Goal: Transaction & Acquisition: Purchase product/service

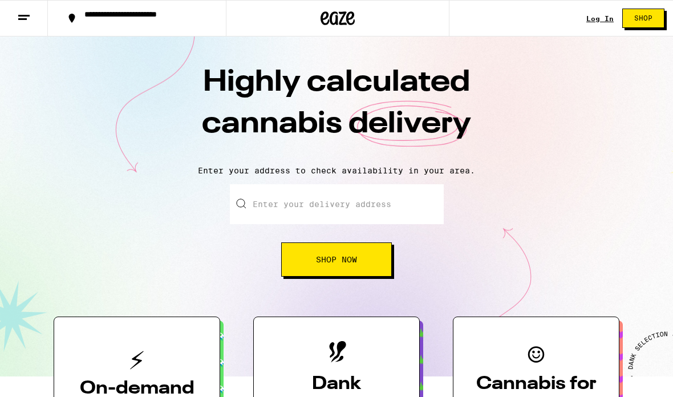
click at [645, 21] on span "Shop" at bounding box center [643, 18] width 18 height 7
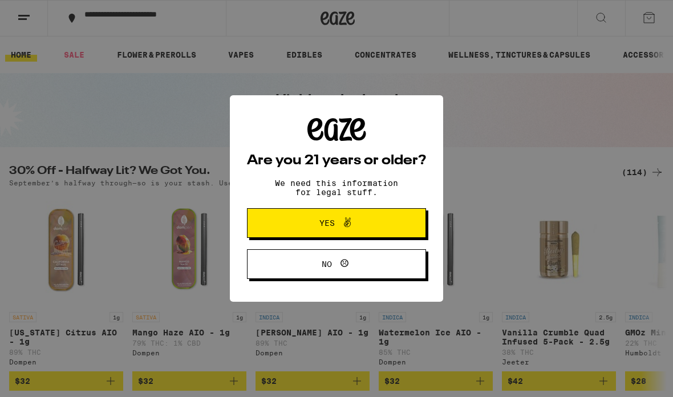
click at [370, 214] on button "Yes" at bounding box center [336, 223] width 179 height 30
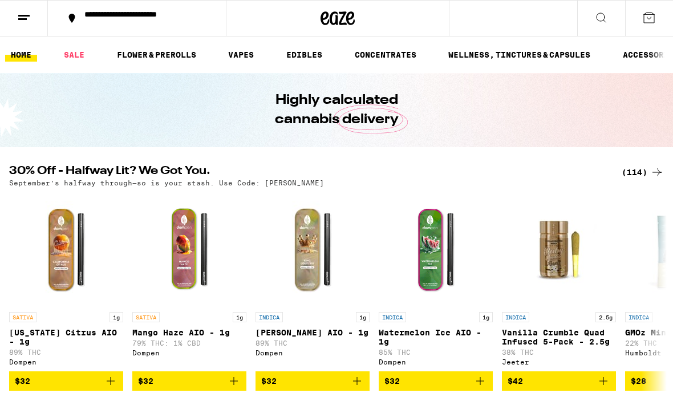
click at [82, 55] on link "SALE" at bounding box center [74, 55] width 32 height 14
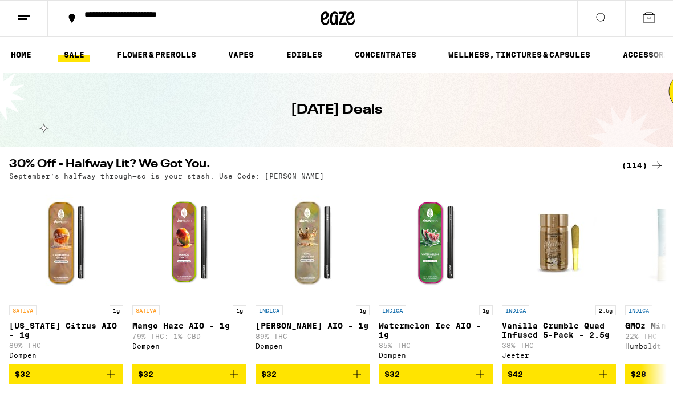
click at [238, 48] on link "VAPES" at bounding box center [240, 55] width 37 height 14
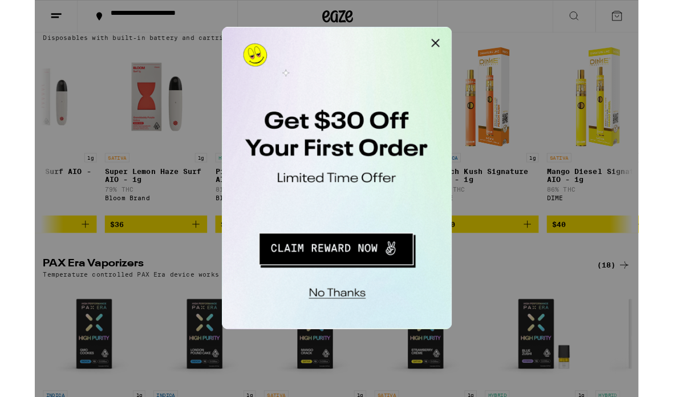
click at [363, 41] on button "Close Modal" at bounding box center [366, 38] width 23 height 23
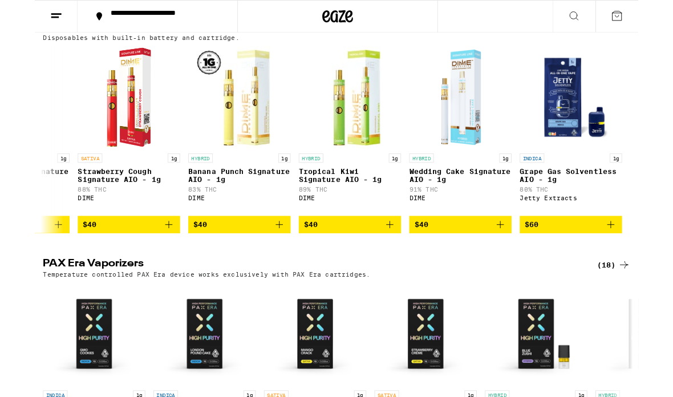
scroll to position [0, 7724]
click at [593, 137] on img "Open page for Grape Gas Solventless AIO - 1g from Jetty Extracts" at bounding box center [598, 108] width 114 height 114
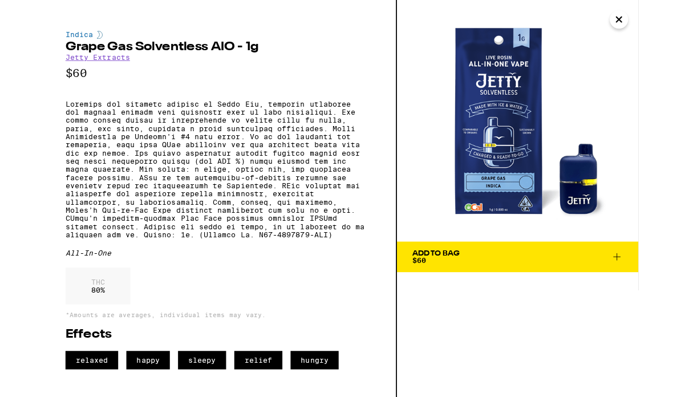
scroll to position [678, 0]
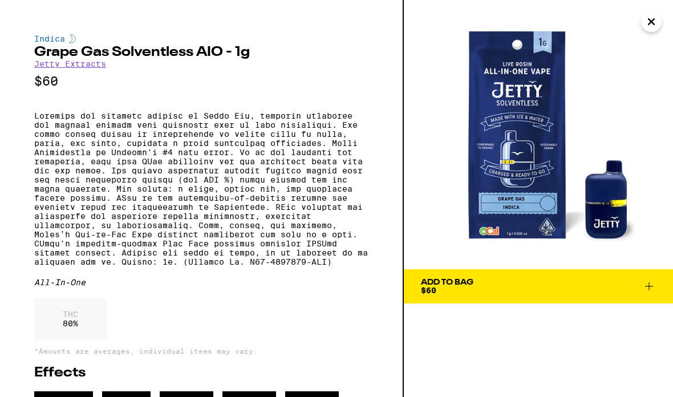
click at [513, 274] on button "Add To Bag $60" at bounding box center [538, 286] width 269 height 34
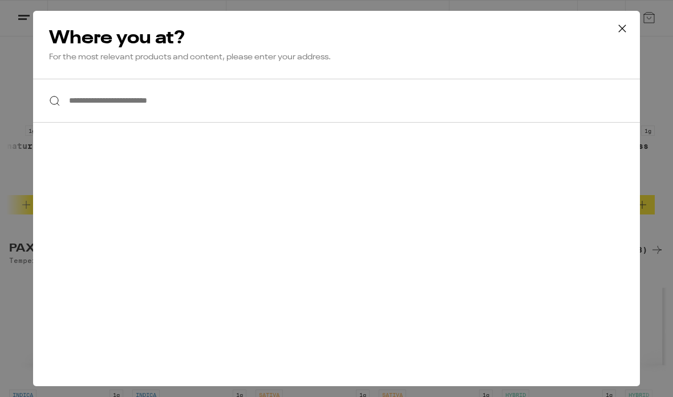
click at [337, 112] on input "**********" at bounding box center [336, 101] width 607 height 44
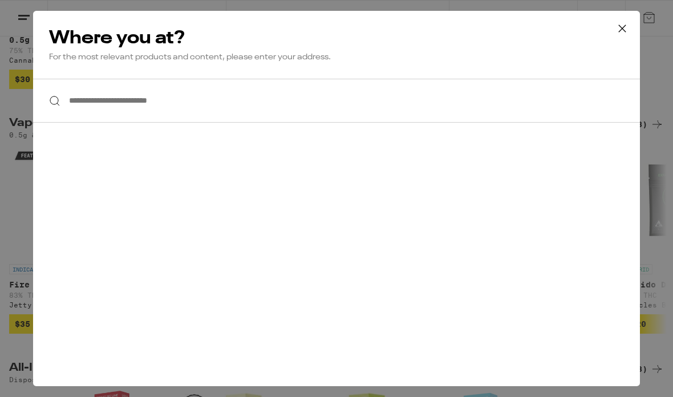
scroll to position [231, 0]
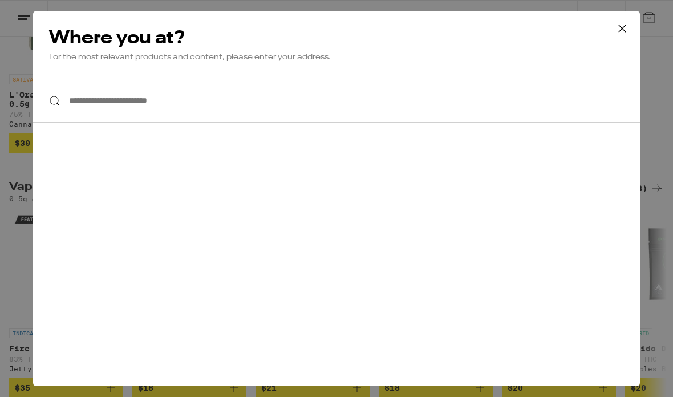
click at [618, 30] on icon at bounding box center [622, 28] width 17 height 17
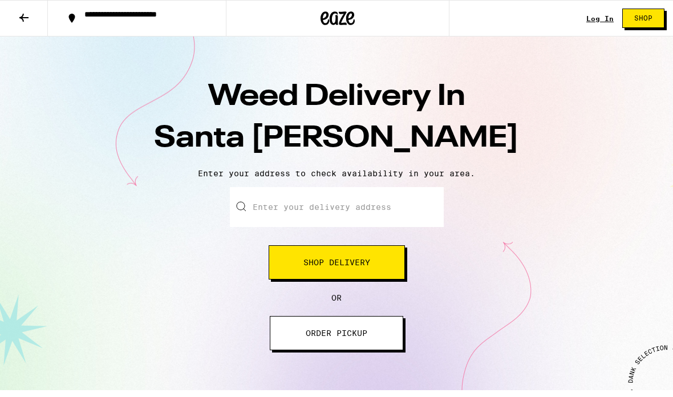
click at [355, 337] on span "ORDER PICKUP" at bounding box center [337, 333] width 62 height 8
